Goal: Task Accomplishment & Management: Complete application form

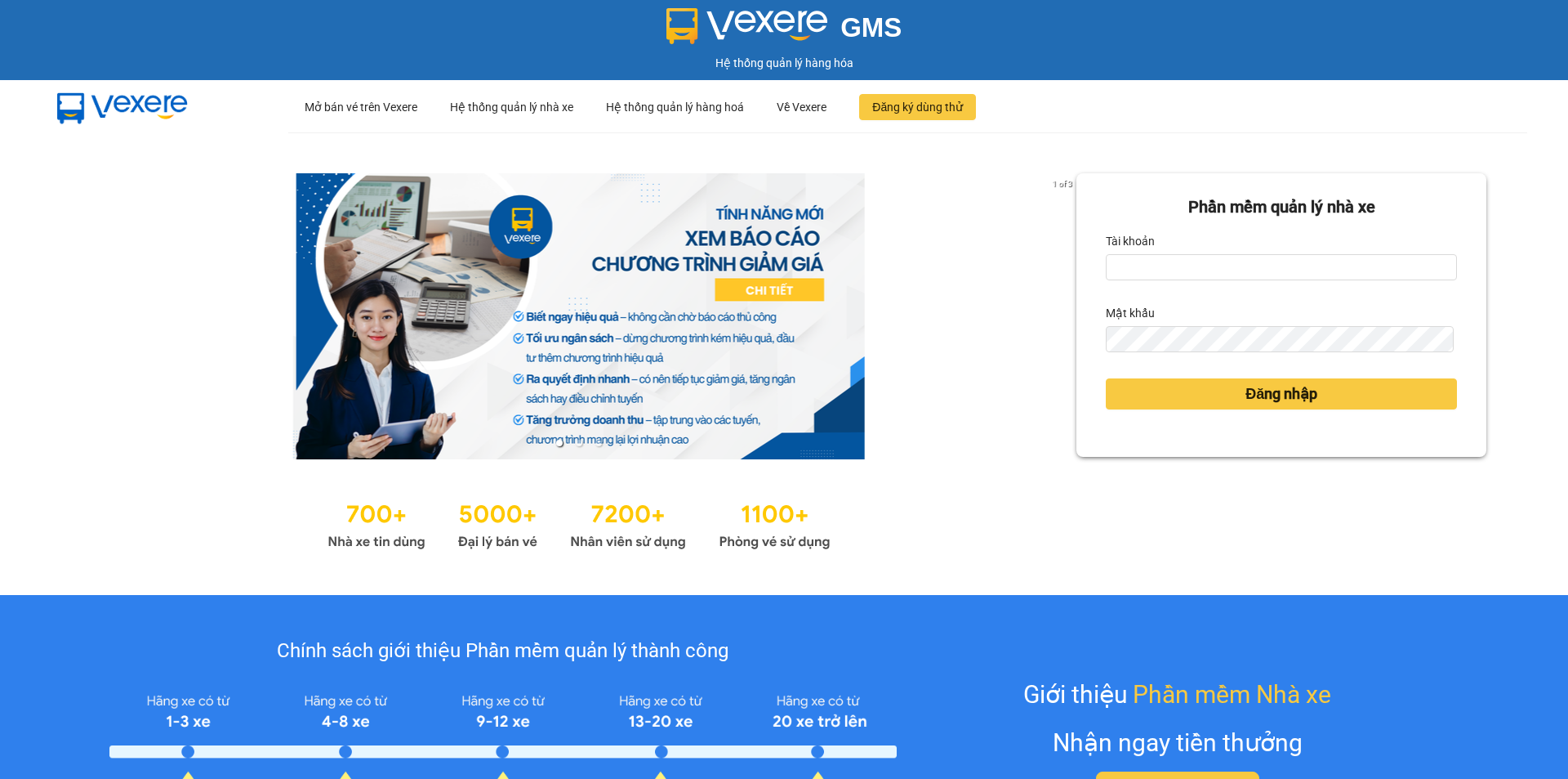
type input "nguyenhoangyennhi.phongphu"
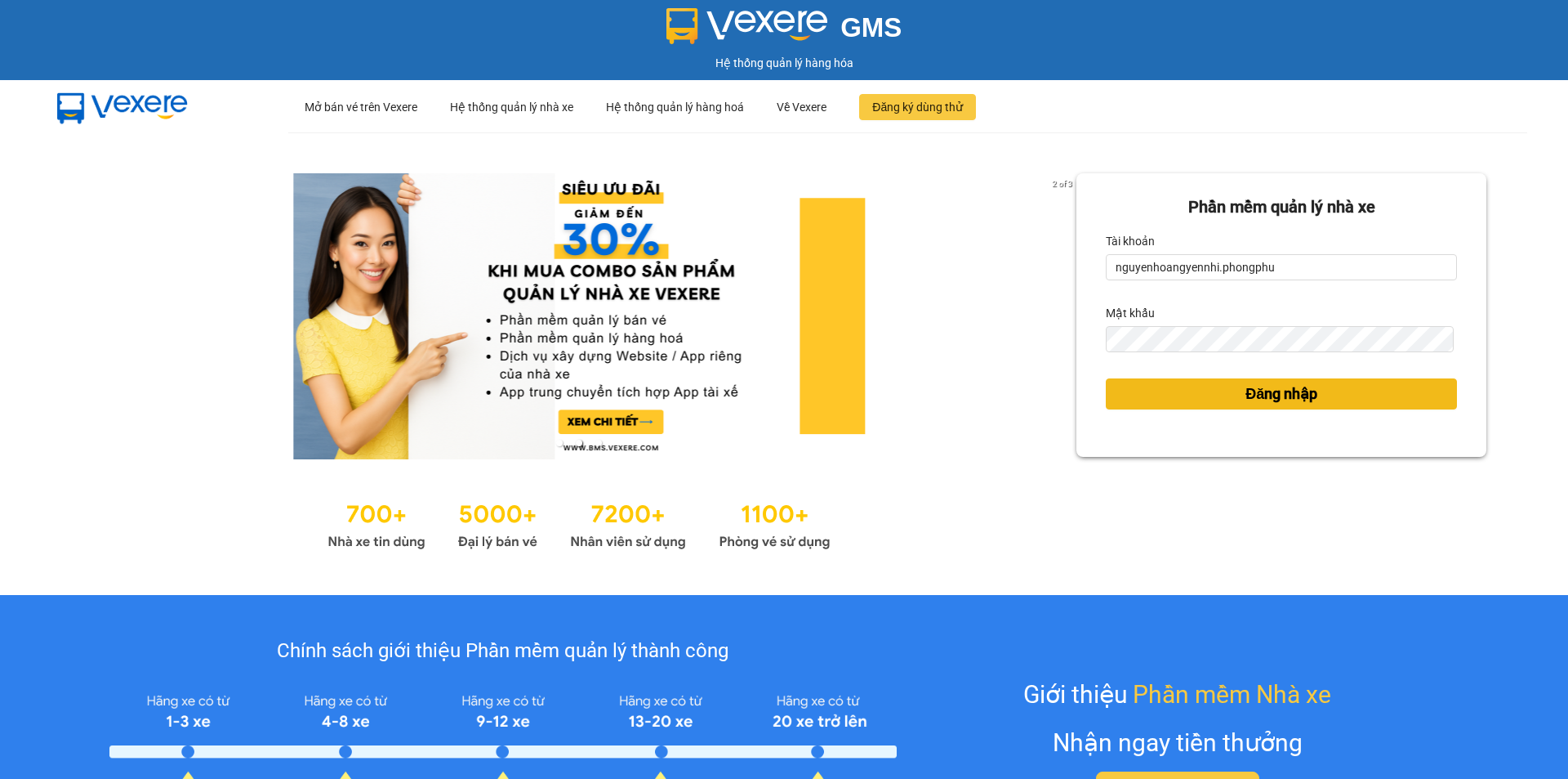
click at [1271, 395] on span "Đăng nhập" at bounding box center [1282, 394] width 72 height 23
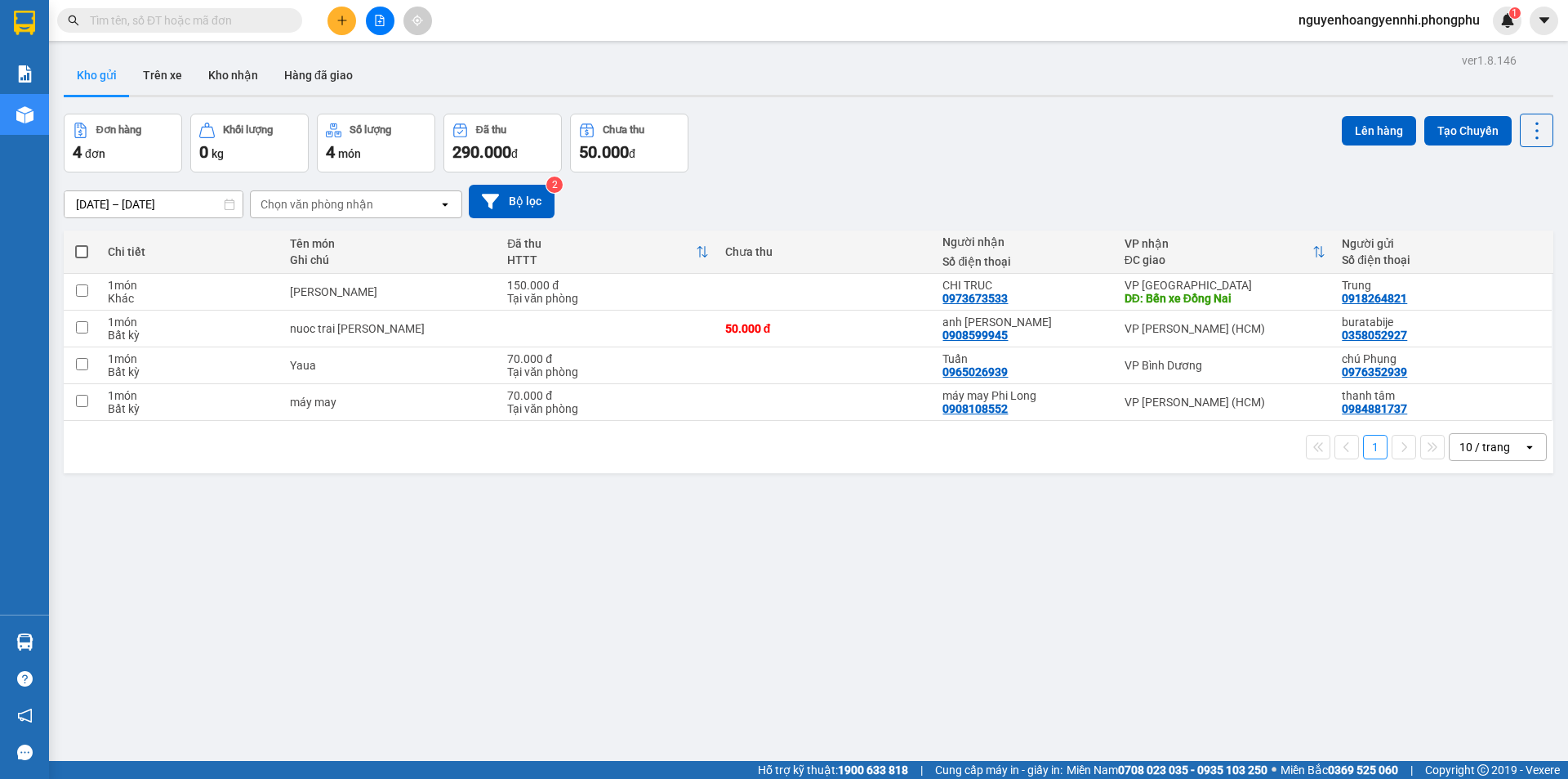
click at [341, 21] on icon "plus" at bounding box center [343, 20] width 12 height 12
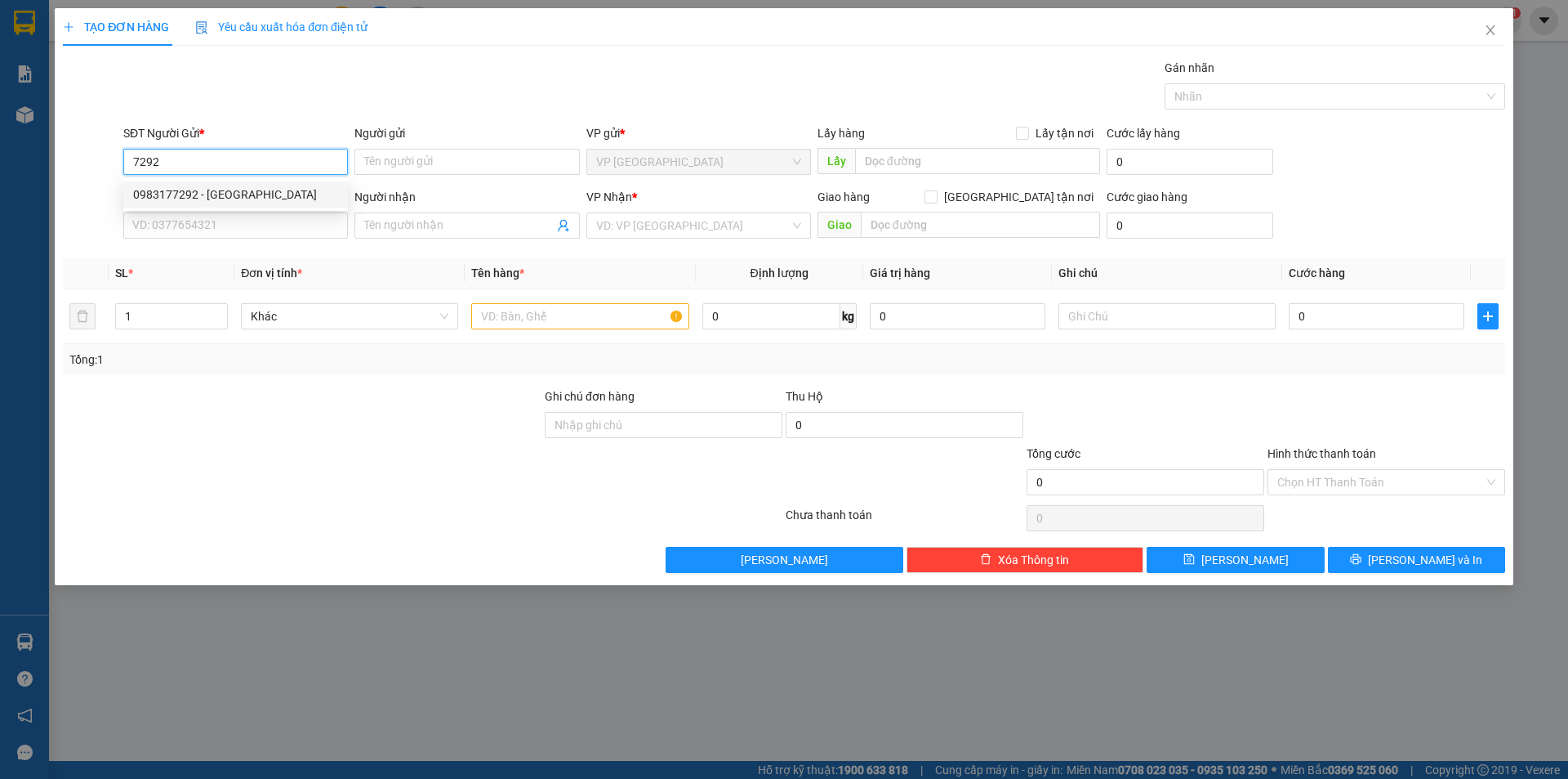
click at [241, 198] on div "0983177292 - Vườn Dâu Đan Thanh" at bounding box center [235, 194] width 205 height 18
type input "0983177292"
type input "Vườn Dâu Đan Thanh"
type input "0918308281"
type input "anh sang"
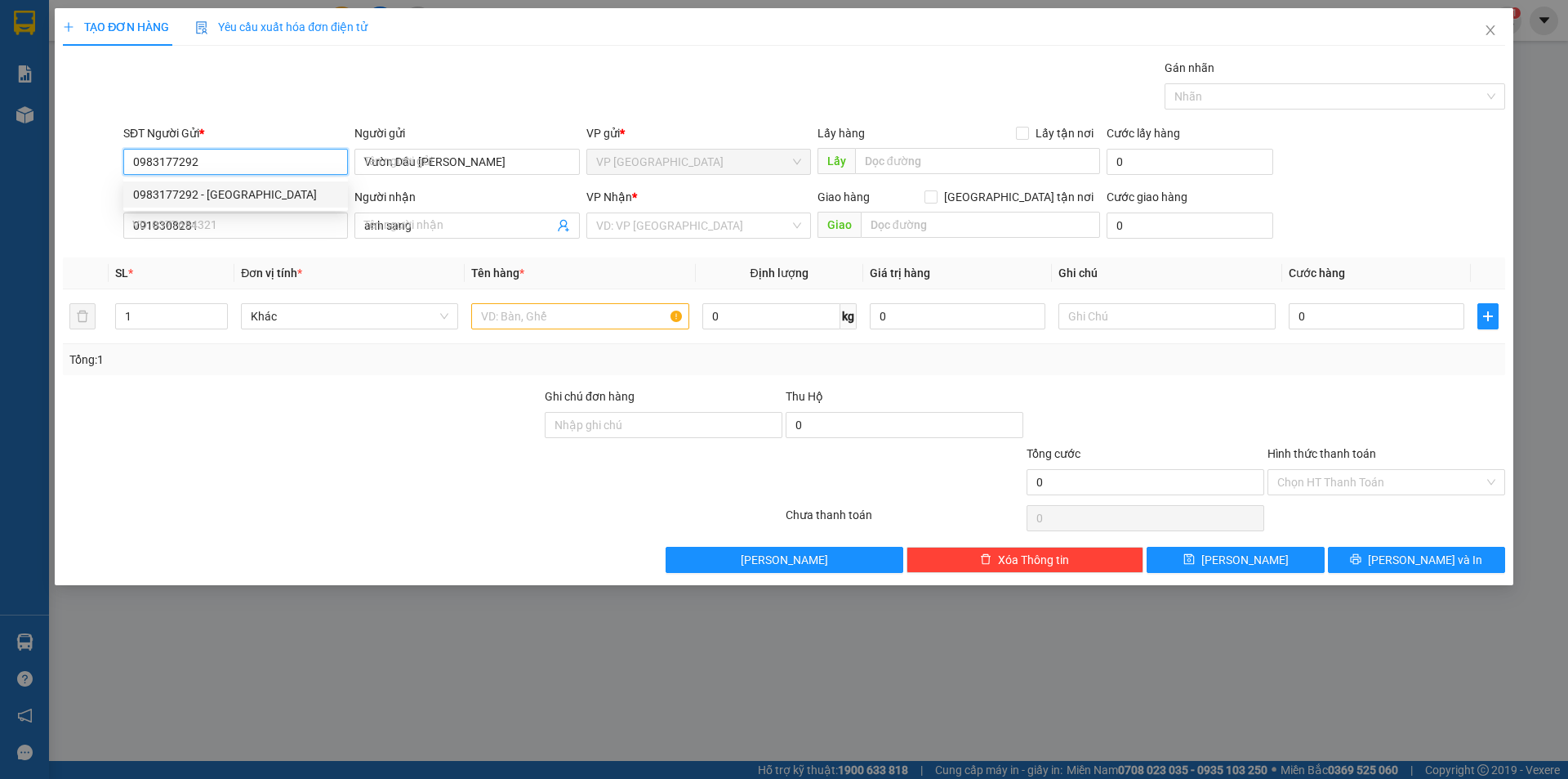
type input "30.000"
type input "0983177292"
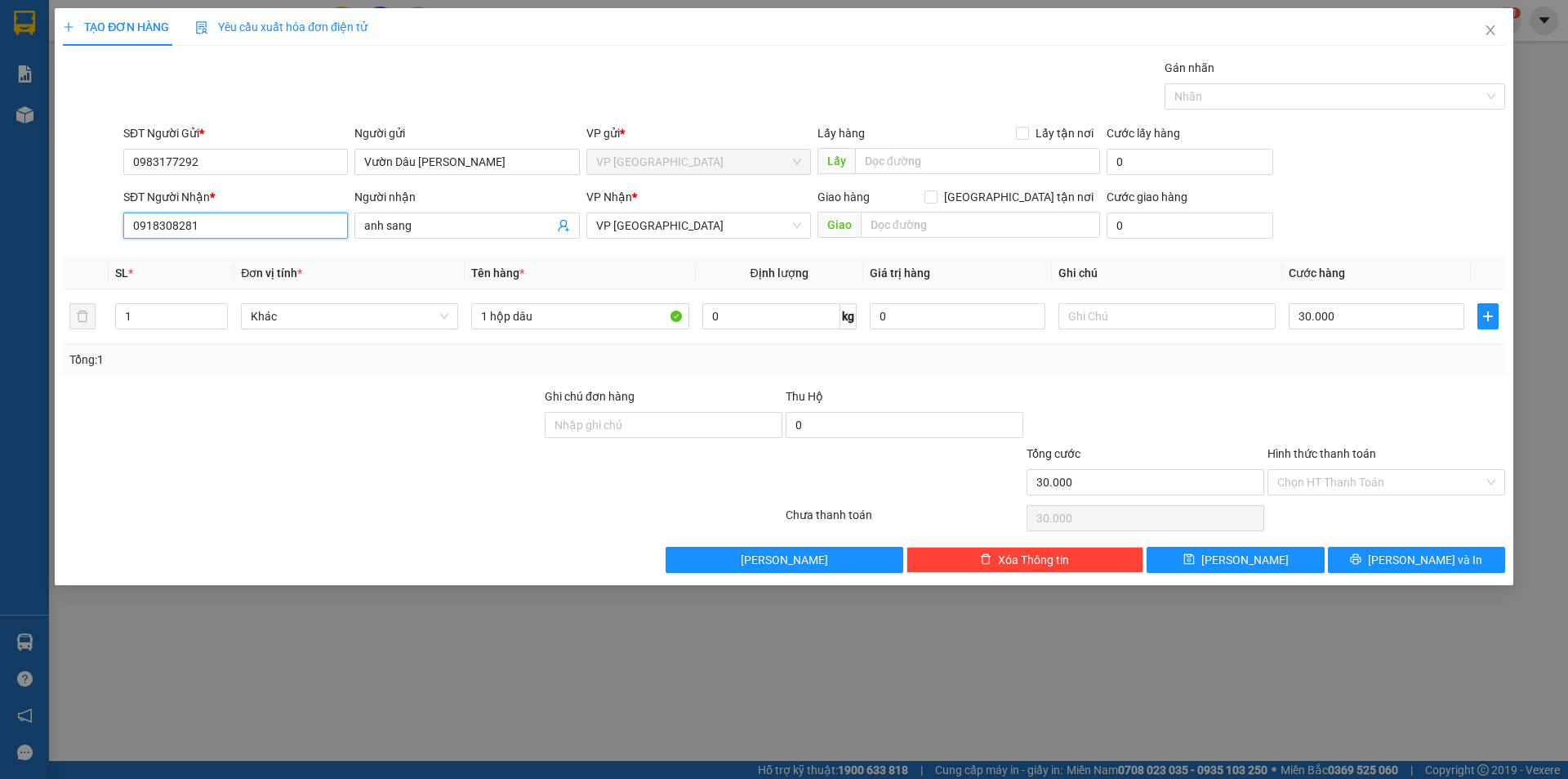
click at [290, 224] on input "0918308281" at bounding box center [235, 225] width 224 height 26
type input "0"
type input "0833901902"
click at [416, 229] on input "anh sang" at bounding box center [458, 225] width 188 height 18
type input "a"
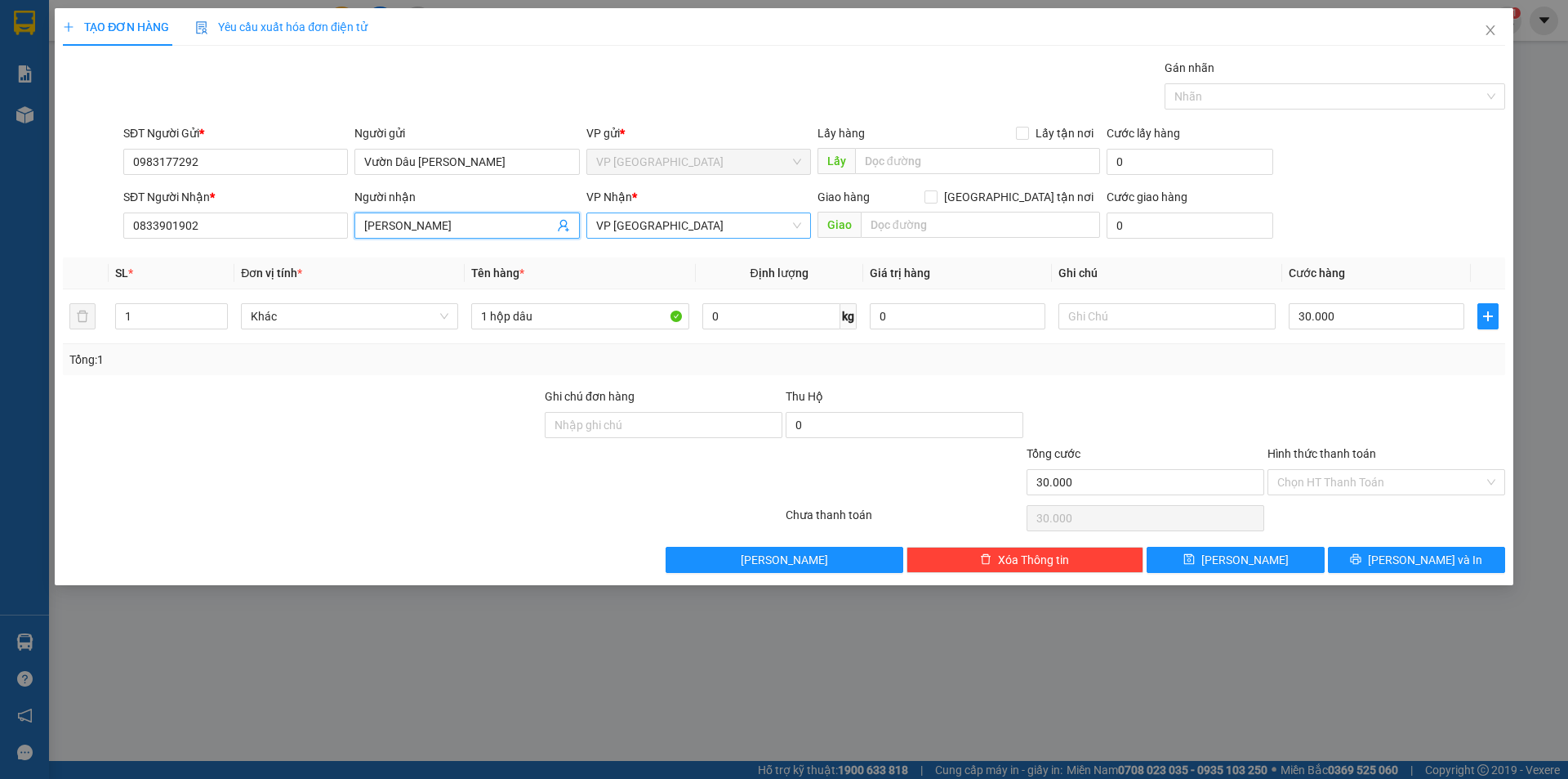
click at [708, 228] on span "VP Biên Hòa" at bounding box center [698, 225] width 205 height 24
type input "chi gao"
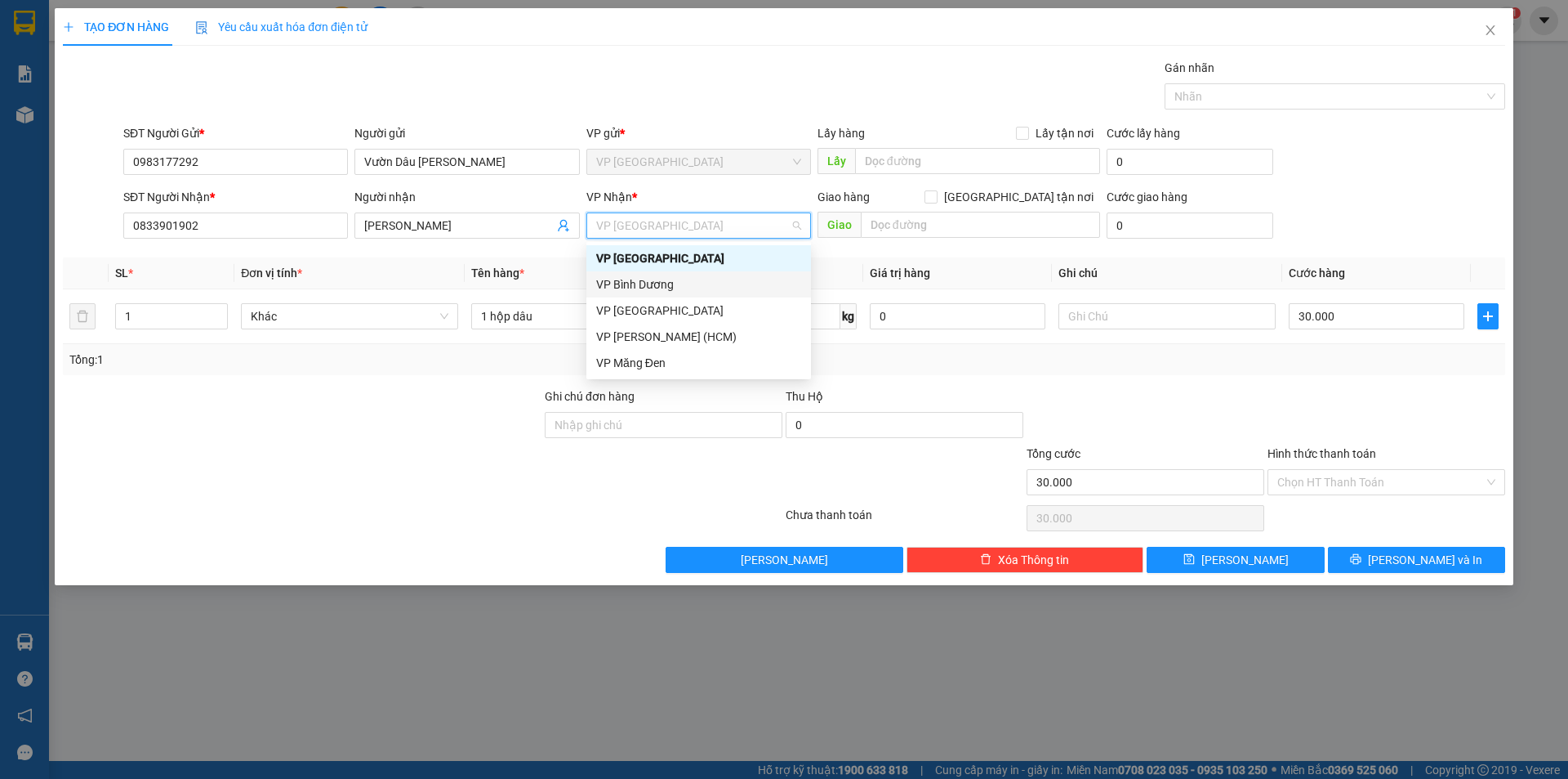
click at [652, 281] on div "VP Bình Dương" at bounding box center [698, 285] width 205 height 18
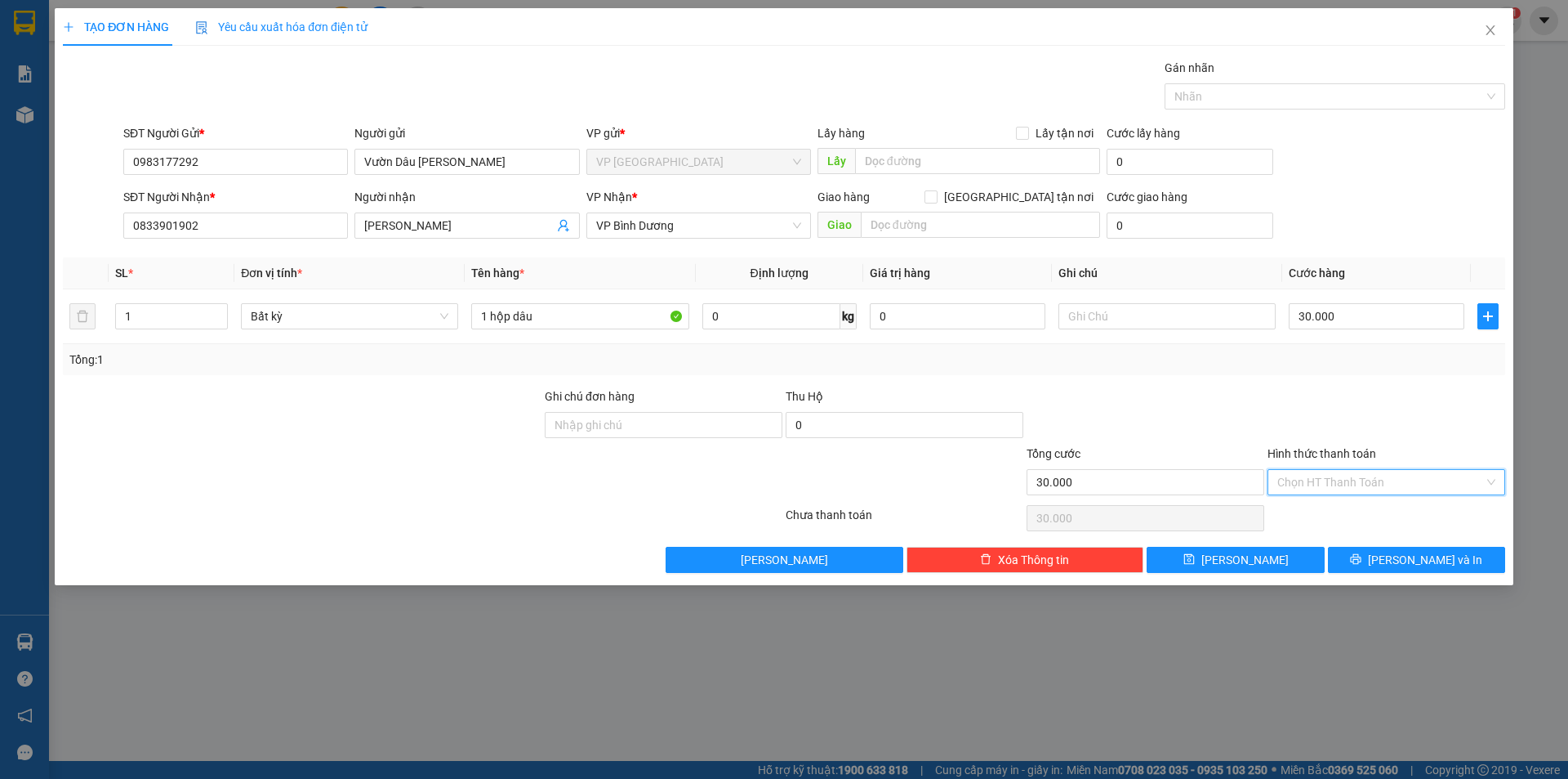
click at [1305, 484] on input "Hình thức thanh toán" at bounding box center [1381, 482] width 207 height 24
click at [1315, 517] on div "Tại văn phòng" at bounding box center [1386, 515] width 218 height 18
type input "0"
click at [1136, 423] on div at bounding box center [1146, 416] width 241 height 57
click at [1361, 559] on icon "printer" at bounding box center [1355, 559] width 11 height 11
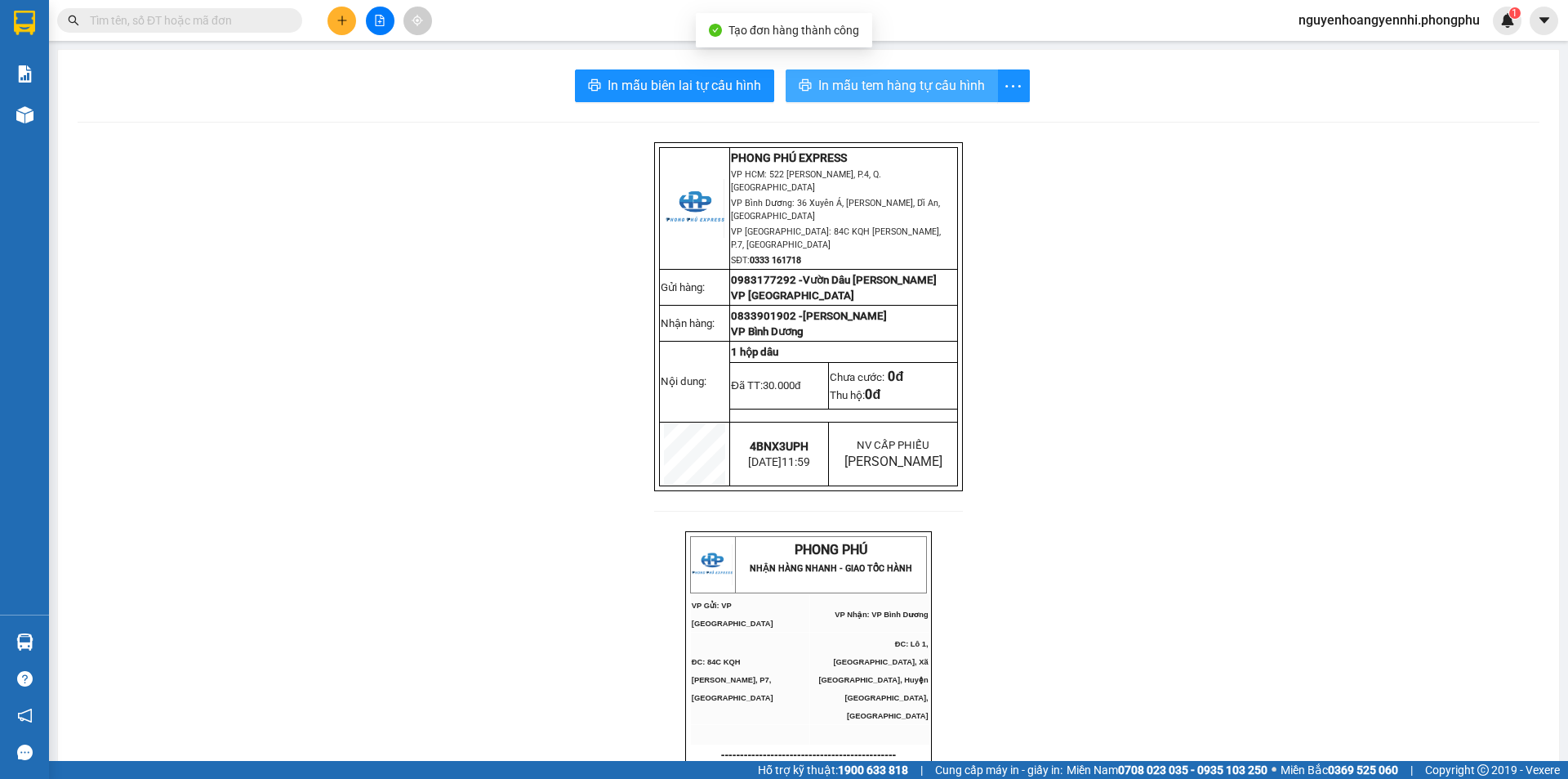
click at [868, 87] on span "In mẫu tem hàng tự cấu hình" at bounding box center [902, 85] width 167 height 20
click at [862, 90] on span "In mẫu tem hàng tự cấu hình" at bounding box center [902, 85] width 167 height 20
